Goal: Information Seeking & Learning: Learn about a topic

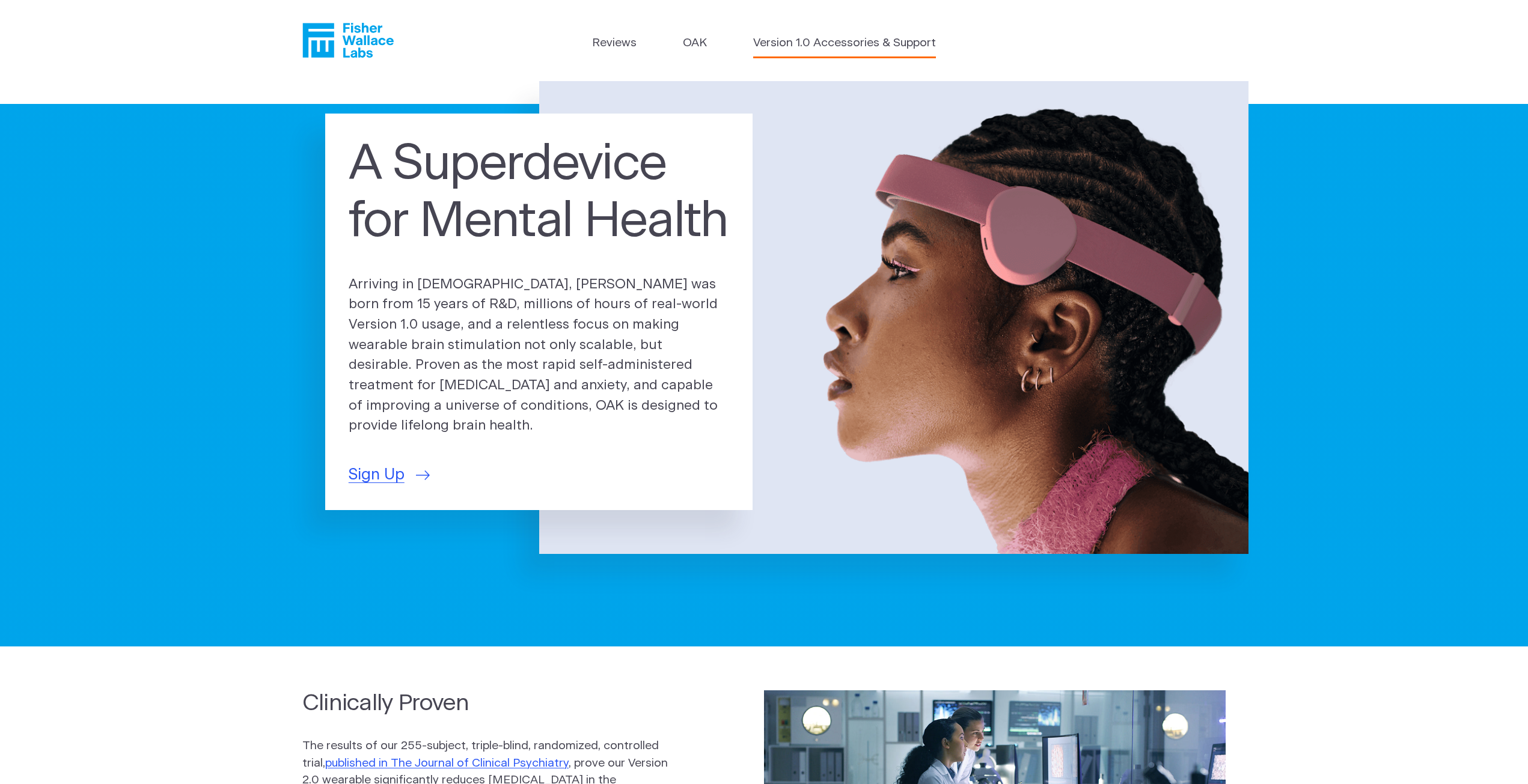
click at [829, 42] on link "Version 1.0 Accessories & Support" at bounding box center [845, 43] width 183 height 17
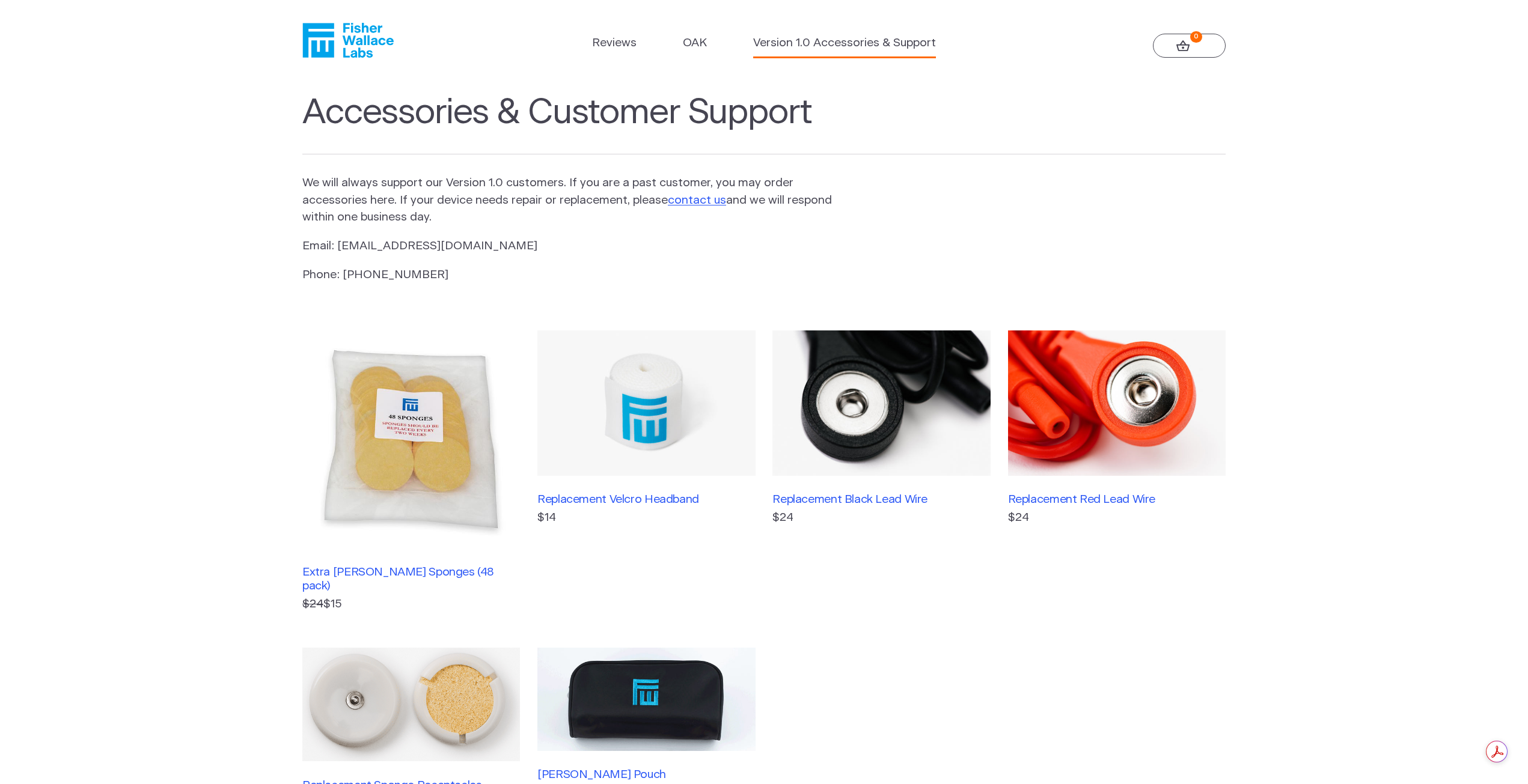
click at [346, 16] on header "Reviews [GEOGRAPHIC_DATA] Version 1.0 Accessories & Support 0" at bounding box center [764, 40] width 1528 height 81
click at [350, 39] on icon "Fisher Wallace" at bounding box center [352, 40] width 82 height 35
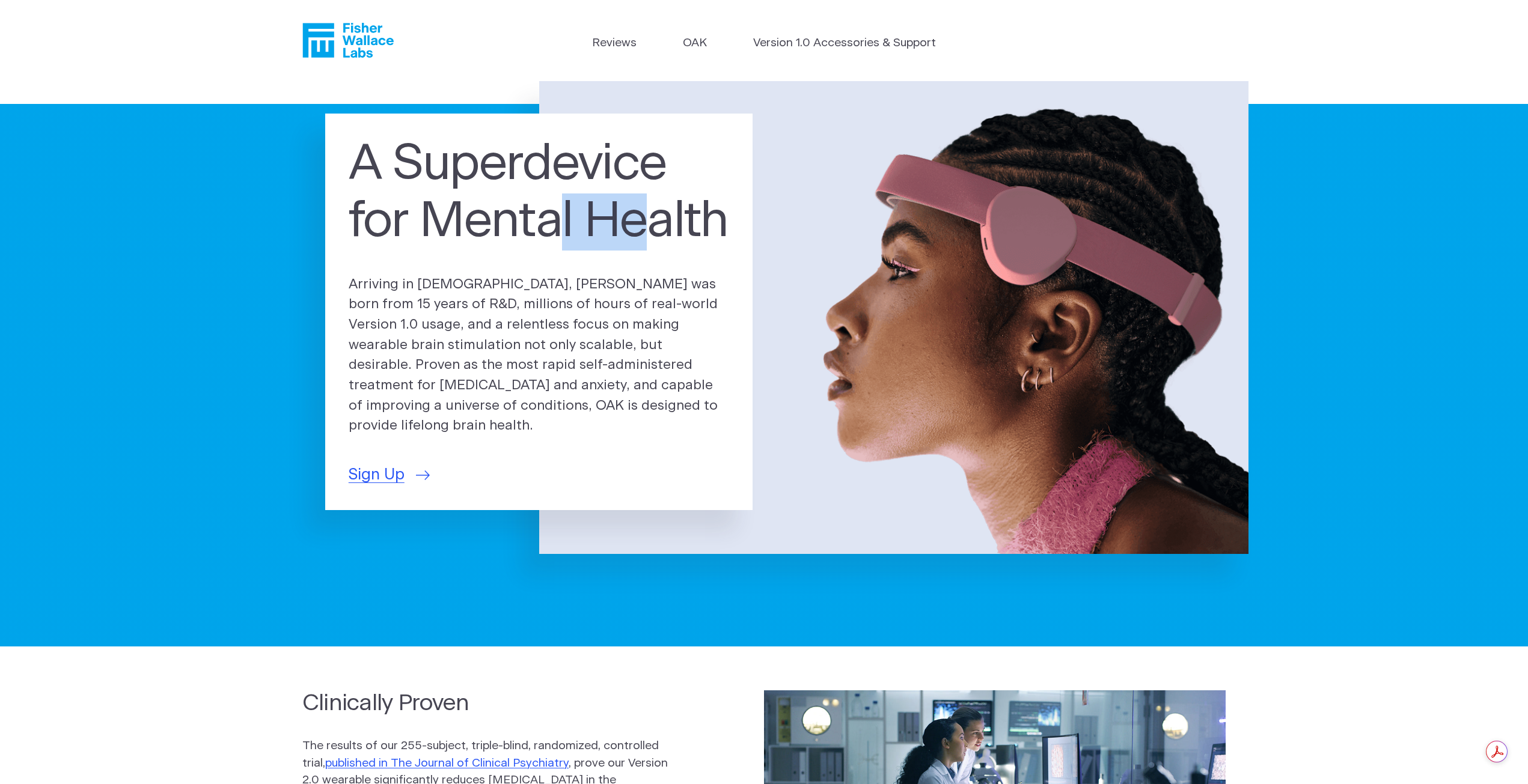
drag, startPoint x: 616, startPoint y: 239, endPoint x: 659, endPoint y: 239, distance: 43.0
click at [659, 239] on h1 "A Superdevice for Mental Health" at bounding box center [539, 193] width 381 height 114
click at [580, 250] on h1 "A Superdevice for Mental Health" at bounding box center [539, 193] width 381 height 114
drag, startPoint x: 507, startPoint y: 294, endPoint x: 575, endPoint y: 293, distance: 68.0
click at [574, 293] on p "Arriving in 2025, OAK was born from 15 years of R&D, millions of hours of real-…" at bounding box center [539, 356] width 381 height 162
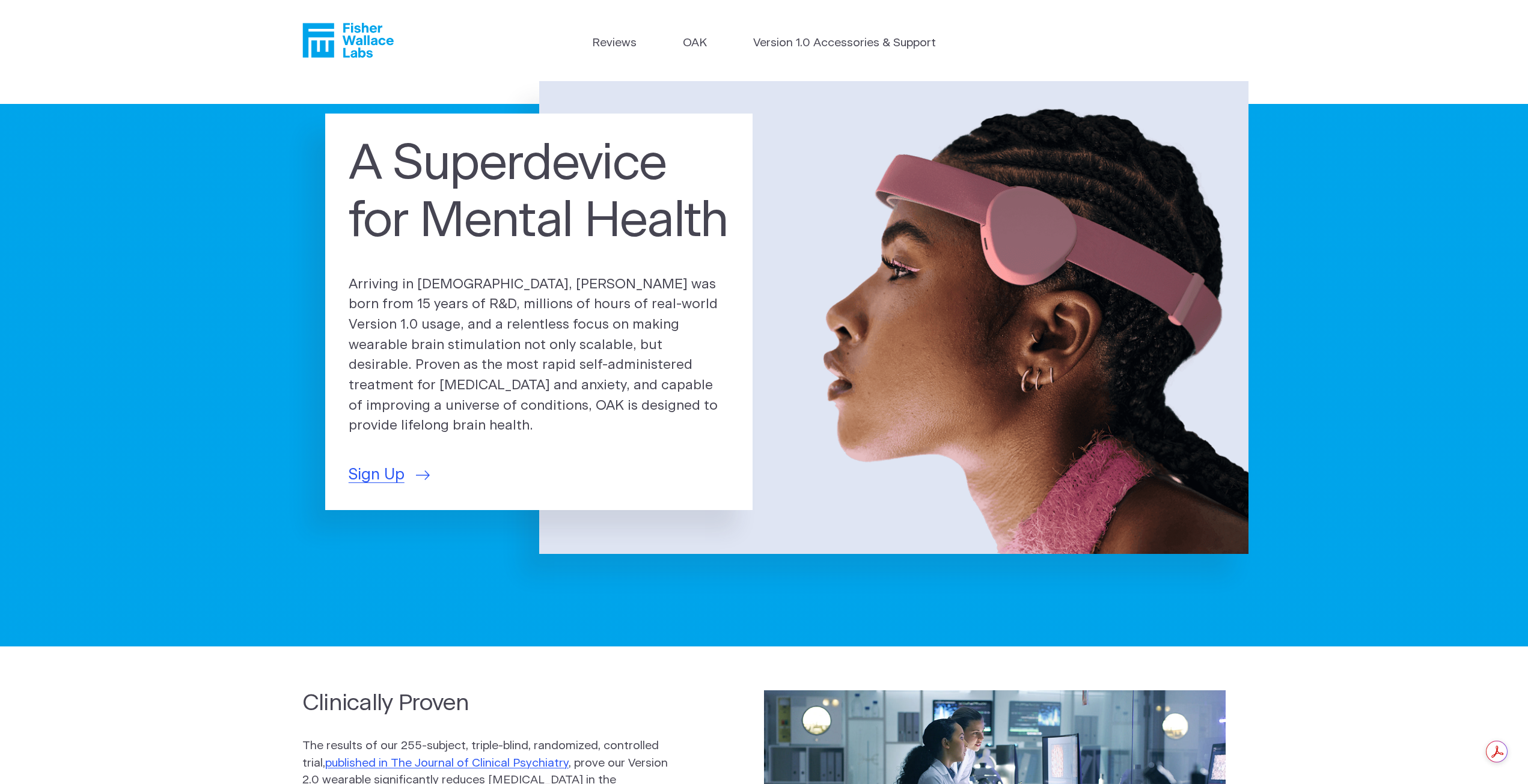
click at [609, 295] on p "Arriving in 2025, OAK was born from 15 years of R&D, millions of hours of real-…" at bounding box center [539, 356] width 381 height 162
drag, startPoint x: 639, startPoint y: 295, endPoint x: 523, endPoint y: 298, distance: 116.0
click at [625, 297] on p "Arriving in 2025, OAK was born from 15 years of R&D, millions of hours of real-…" at bounding box center [539, 356] width 381 height 162
drag, startPoint x: 429, startPoint y: 305, endPoint x: 459, endPoint y: 304, distance: 30.0
click at [431, 305] on p "Arriving in 2025, OAK was born from 15 years of R&D, millions of hours of real-…" at bounding box center [539, 356] width 381 height 162
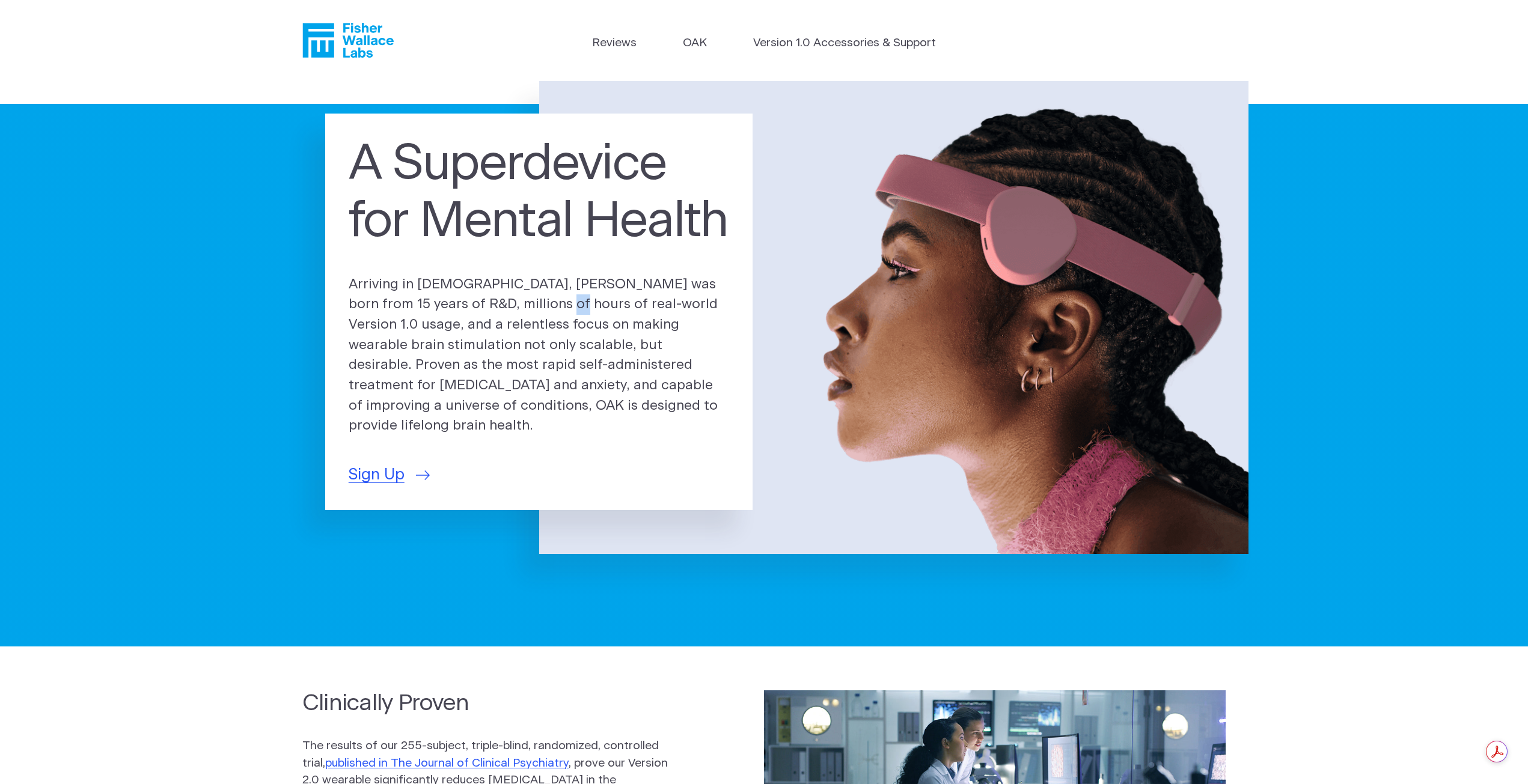
drag, startPoint x: 517, startPoint y: 308, endPoint x: 534, endPoint y: 308, distance: 17.0
click at [531, 308] on p "Arriving in 2025, OAK was born from 15 years of R&D, millions of hours of real-…" at bounding box center [539, 356] width 381 height 162
drag, startPoint x: 584, startPoint y: 307, endPoint x: 614, endPoint y: 304, distance: 30.1
click at [584, 307] on p "Arriving in 2025, OAK was born from 15 years of R&D, millions of hours of real-…" at bounding box center [539, 356] width 381 height 162
click at [699, 46] on link "OAK" at bounding box center [694, 43] width 24 height 17
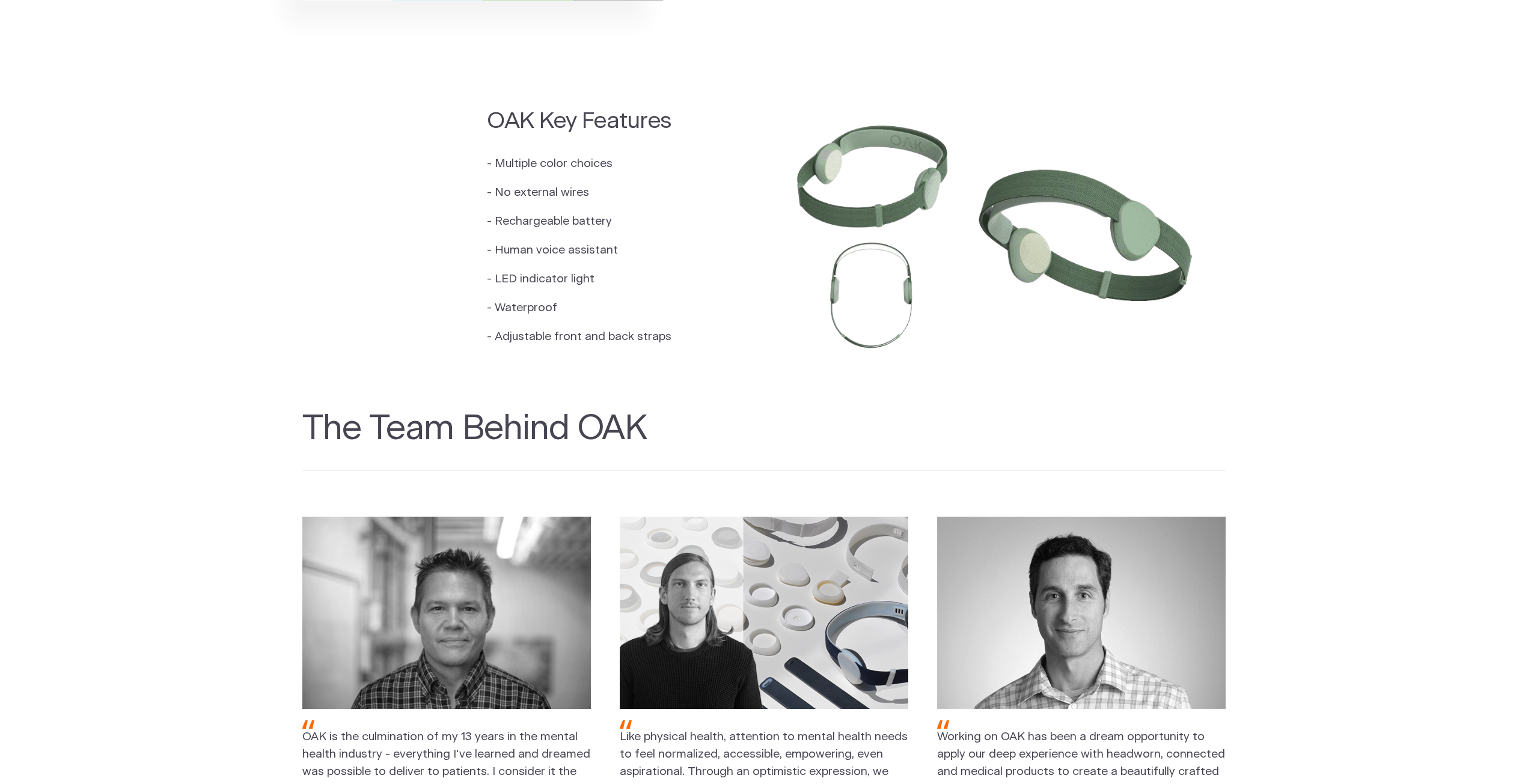
scroll to position [1440, 0]
